Goal: Check status: Check status

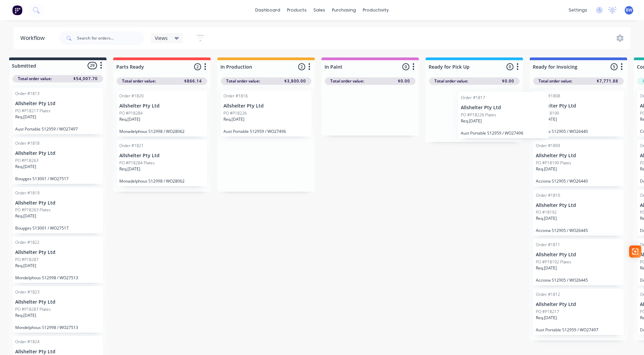
scroll to position [0, 8]
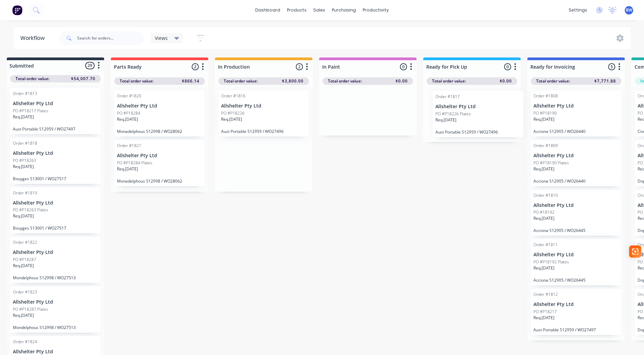
drag, startPoint x: 258, startPoint y: 167, endPoint x: 467, endPoint y: 118, distance: 214.7
click at [467, 118] on div "Submitted 29 Status colour #273444 hex #273444 Save Cancel Summaries Total orde…" at bounding box center [453, 206] width 932 height 299
drag, startPoint x: 247, startPoint y: 108, endPoint x: 353, endPoint y: 105, distance: 106.6
click at [353, 105] on div "Submitted 29 Status colour #273444 hex #273444 Save Cancel Summaries Total orde…" at bounding box center [453, 206] width 932 height 299
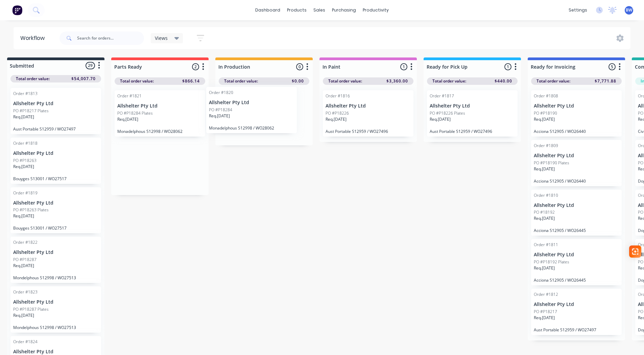
drag, startPoint x: 149, startPoint y: 115, endPoint x: 250, endPoint y: 111, distance: 101.2
click at [250, 111] on div "Submitted 29 Status colour #273444 hex #273444 Save Cancel Summaries Total orde…" at bounding box center [453, 206] width 932 height 299
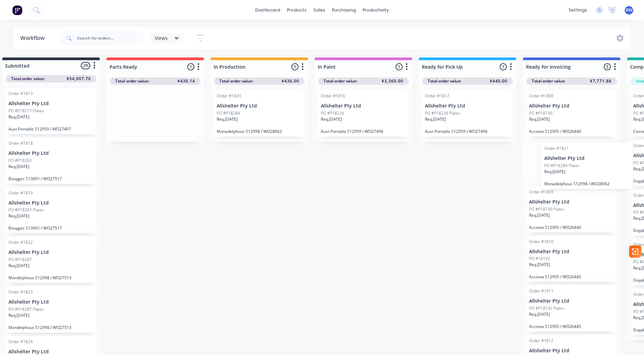
scroll to position [0, 15]
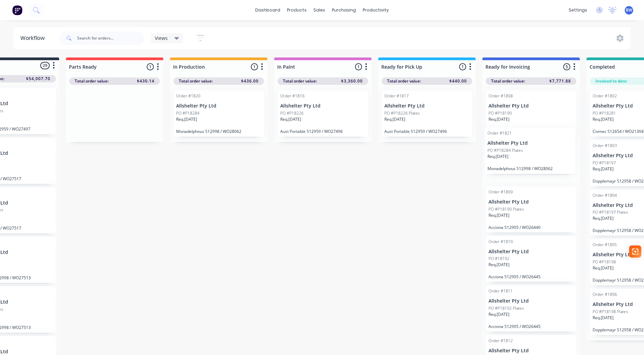
drag, startPoint x: 136, startPoint y: 105, endPoint x: 510, endPoint y: 145, distance: 376.8
click at [510, 145] on div "Submitted 29 Status colour #273444 hex #273444 Save Cancel Summaries Total orde…" at bounding box center [408, 207] width 932 height 301
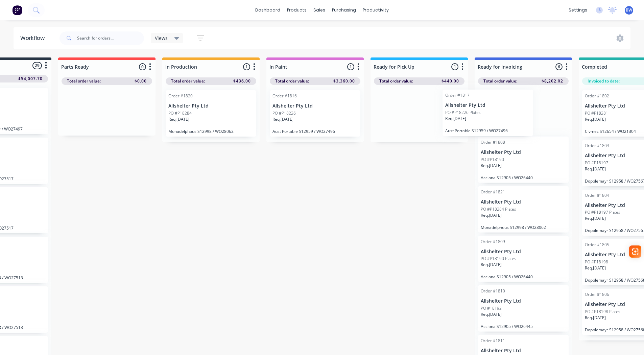
drag, startPoint x: 407, startPoint y: 109, endPoint x: 487, endPoint y: 107, distance: 79.8
click at [487, 107] on div "Submitted 29 Status colour #273444 hex #273444 Save Cancel Summaries Total orde…" at bounding box center [400, 207] width 932 height 301
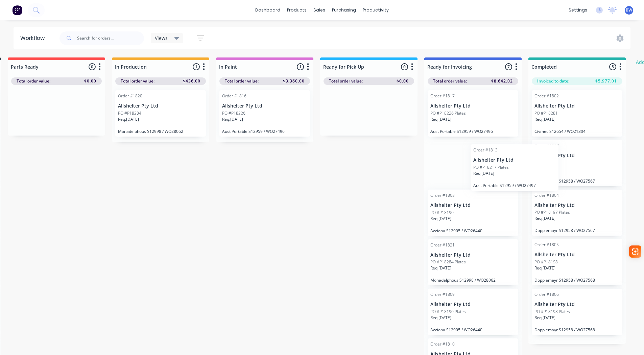
scroll to position [0, 113]
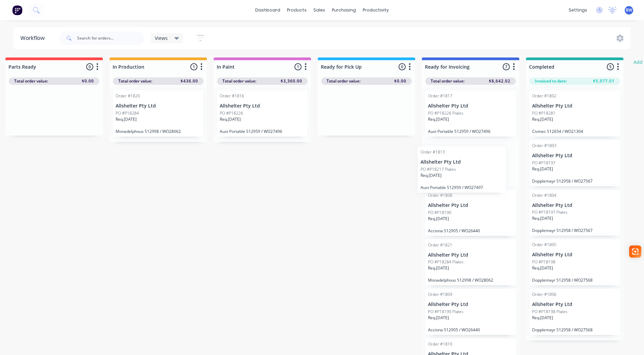
drag, startPoint x: 41, startPoint y: 104, endPoint x: 453, endPoint y: 163, distance: 416.4
click at [453, 163] on div "Submitted 29 Status colour #273444 hex #273444 Save Cancel Summaries Total orde…" at bounding box center [348, 207] width 932 height 301
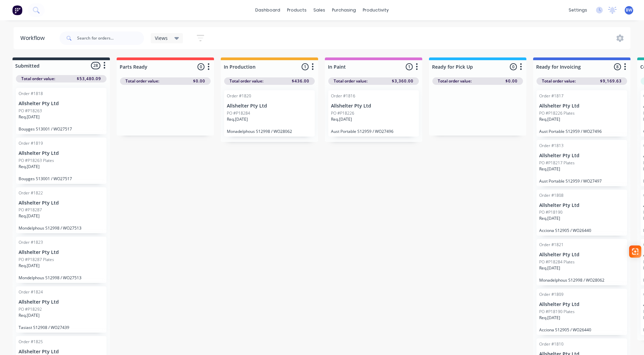
scroll to position [0, 0]
drag, startPoint x: 47, startPoint y: 222, endPoint x: 261, endPoint y: 180, distance: 217.7
click at [261, 180] on div "Submitted 28 Status colour #273444 hex #273444 Save Cancel Summaries Total orde…" at bounding box center [461, 207] width 932 height 301
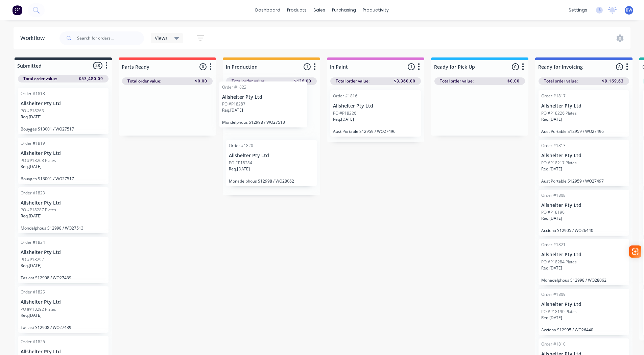
drag, startPoint x: 41, startPoint y: 203, endPoint x: 233, endPoint y: 116, distance: 210.3
click at [244, 106] on div "Submitted 28 Status colour #273444 hex #273444 Save Cancel Summaries Total orde…" at bounding box center [461, 207] width 932 height 301
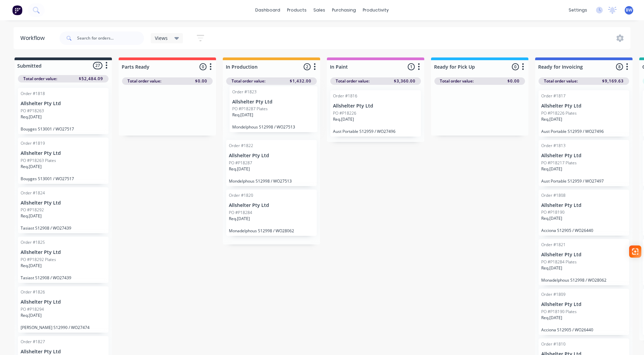
drag, startPoint x: 43, startPoint y: 209, endPoint x: 237, endPoint y: 121, distance: 213.2
click at [237, 121] on div "Submitted 27 Status colour #273444 hex #273444 Save Cancel Summaries Total orde…" at bounding box center [461, 207] width 932 height 301
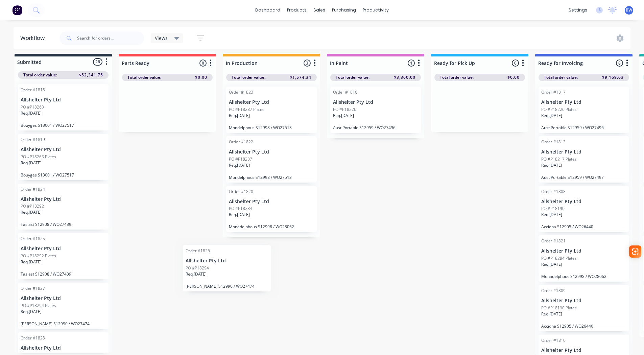
scroll to position [9, 0]
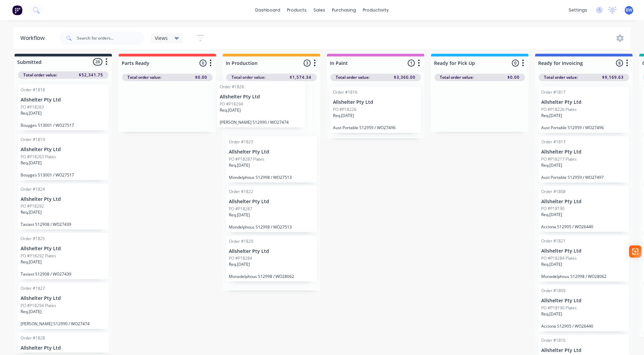
drag, startPoint x: 37, startPoint y: 312, endPoint x: 239, endPoint y: 106, distance: 289.6
click at [239, 106] on div "Submitted 26 Status colour #273444 hex #273444 Save Cancel Summaries Total orde…" at bounding box center [461, 204] width 932 height 301
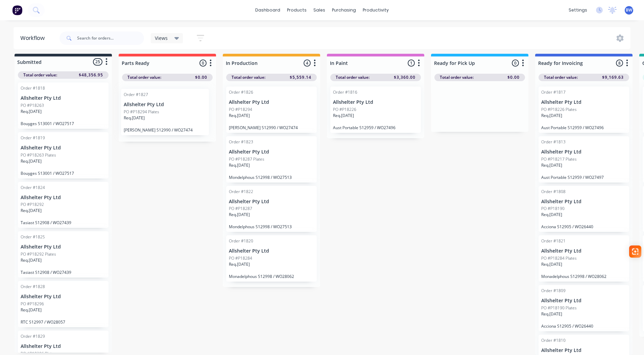
drag, startPoint x: 44, startPoint y: 308, endPoint x: 148, endPoint y: 117, distance: 217.9
click at [148, 117] on div "Submitted 25 Status colour #273444 hex #273444 Save Cancel Summaries Total orde…" at bounding box center [461, 204] width 932 height 301
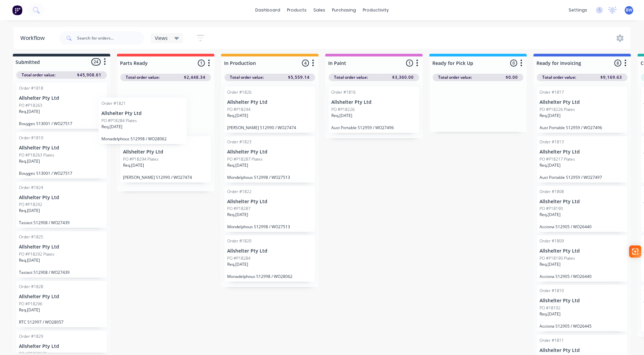
scroll to position [9, 0]
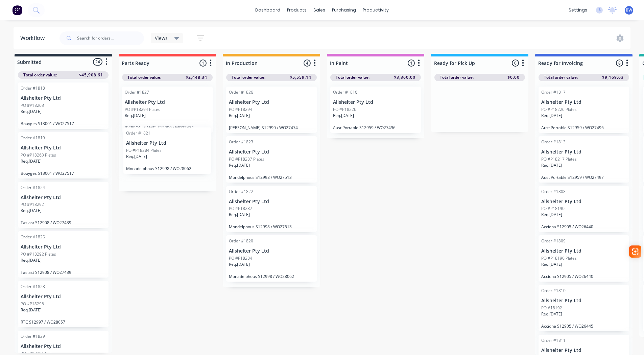
drag, startPoint x: 569, startPoint y: 259, endPoint x: 153, endPoint y: 155, distance: 429.6
click at [153, 155] on div "Submitted 24 Status colour #273444 hex #273444 Save Cancel Summaries Total orde…" at bounding box center [461, 204] width 932 height 301
drag, startPoint x: 54, startPoint y: 151, endPoint x: 155, endPoint y: 200, distance: 112.2
click at [158, 203] on div "Submitted 24 Status colour #273444 hex #273444 Save Cancel Summaries Total orde…" at bounding box center [461, 204] width 932 height 301
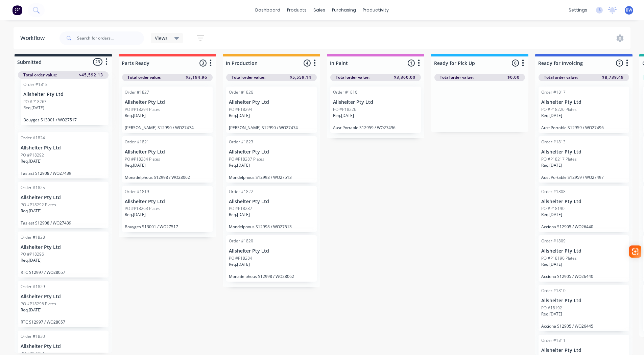
scroll to position [0, 0]
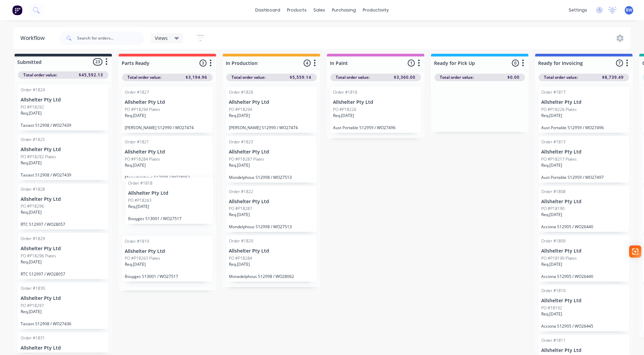
drag, startPoint x: 43, startPoint y: 100, endPoint x: 152, endPoint y: 200, distance: 147.7
click at [152, 200] on div "Submitted 23 Status colour #273444 hex #273444 Save Cancel Summaries Total orde…" at bounding box center [461, 204] width 932 height 301
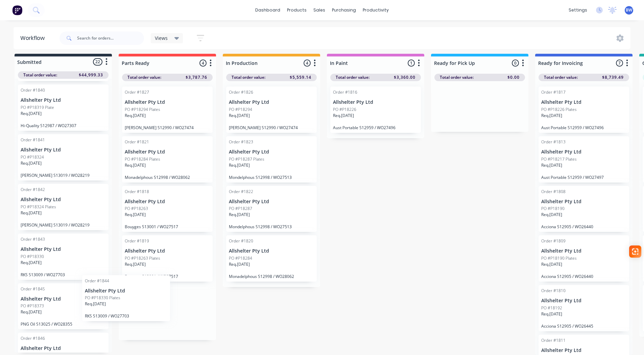
scroll to position [645, 0]
drag, startPoint x: 49, startPoint y: 296, endPoint x: 139, endPoint y: 288, distance: 90.2
click at [139, 288] on div "Submitted 22 Status colour #273444 hex #273444 Save Cancel Summaries Total orde…" at bounding box center [461, 204] width 932 height 301
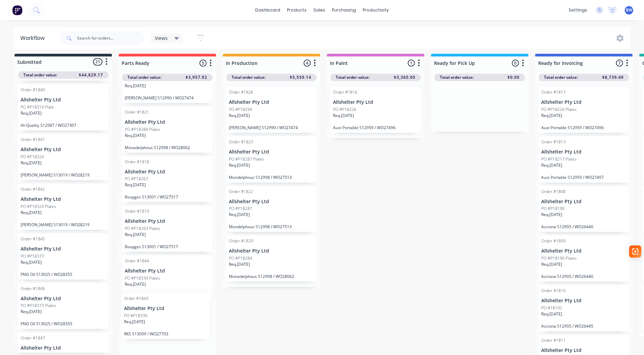
drag, startPoint x: 37, startPoint y: 248, endPoint x: 145, endPoint y: 312, distance: 126.2
click at [144, 314] on div "Submitted 21 Status colour #273444 hex #273444 Save Cancel Summaries Total orde…" at bounding box center [461, 204] width 932 height 301
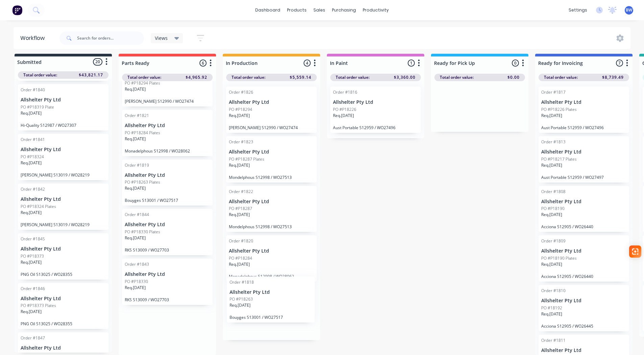
drag, startPoint x: 158, startPoint y: 181, endPoint x: 265, endPoint y: 303, distance: 162.7
click at [265, 303] on div "Submitted 20 Status colour #273444 hex #273444 Save Cancel Summaries Total orde…" at bounding box center [461, 204] width 932 height 301
